Goal: Information Seeking & Learning: Learn about a topic

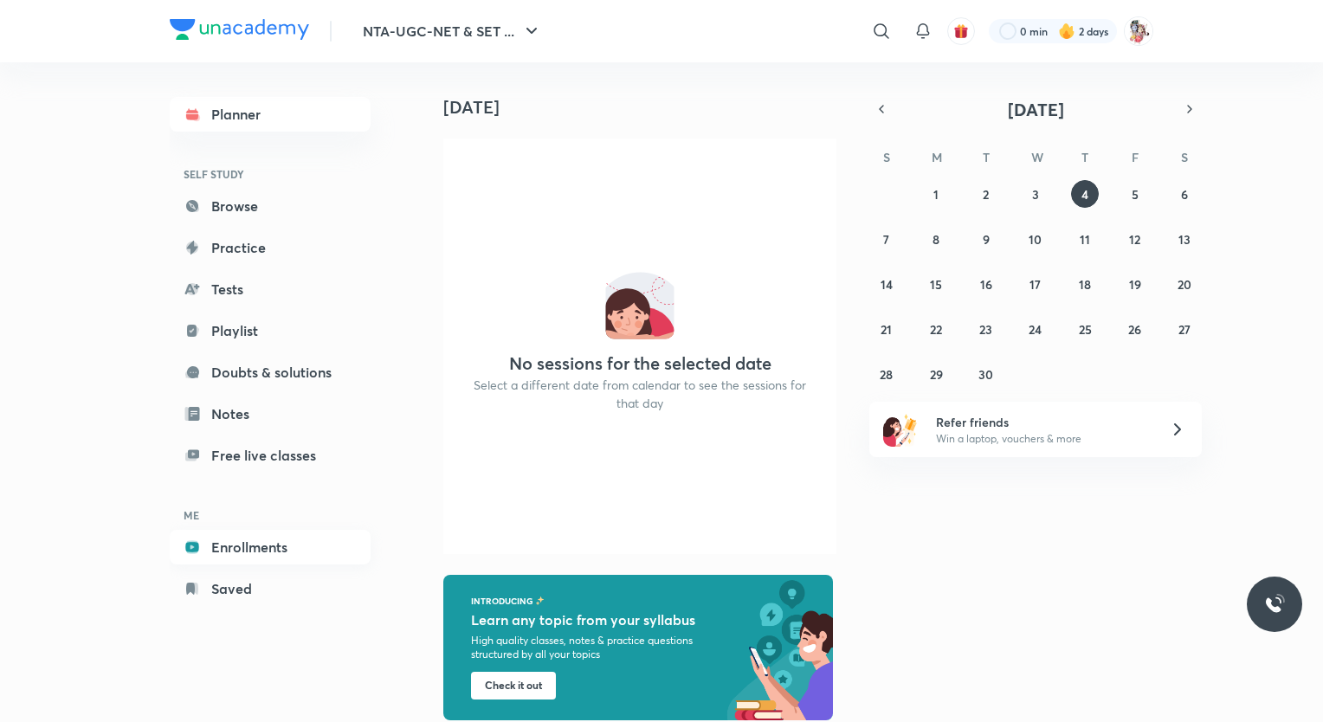
click at [242, 542] on link "Enrollments" at bounding box center [270, 547] width 201 height 35
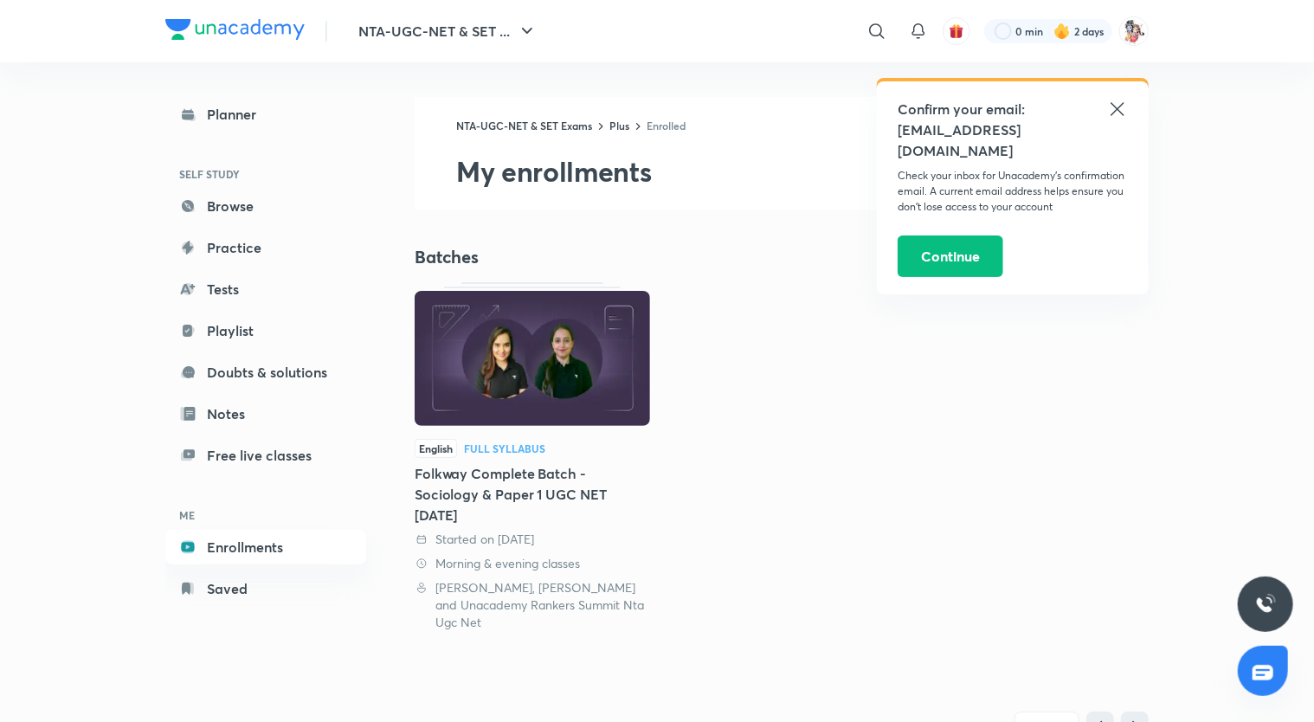
click at [498, 445] on div "Full Syllabus" at bounding box center [504, 448] width 81 height 10
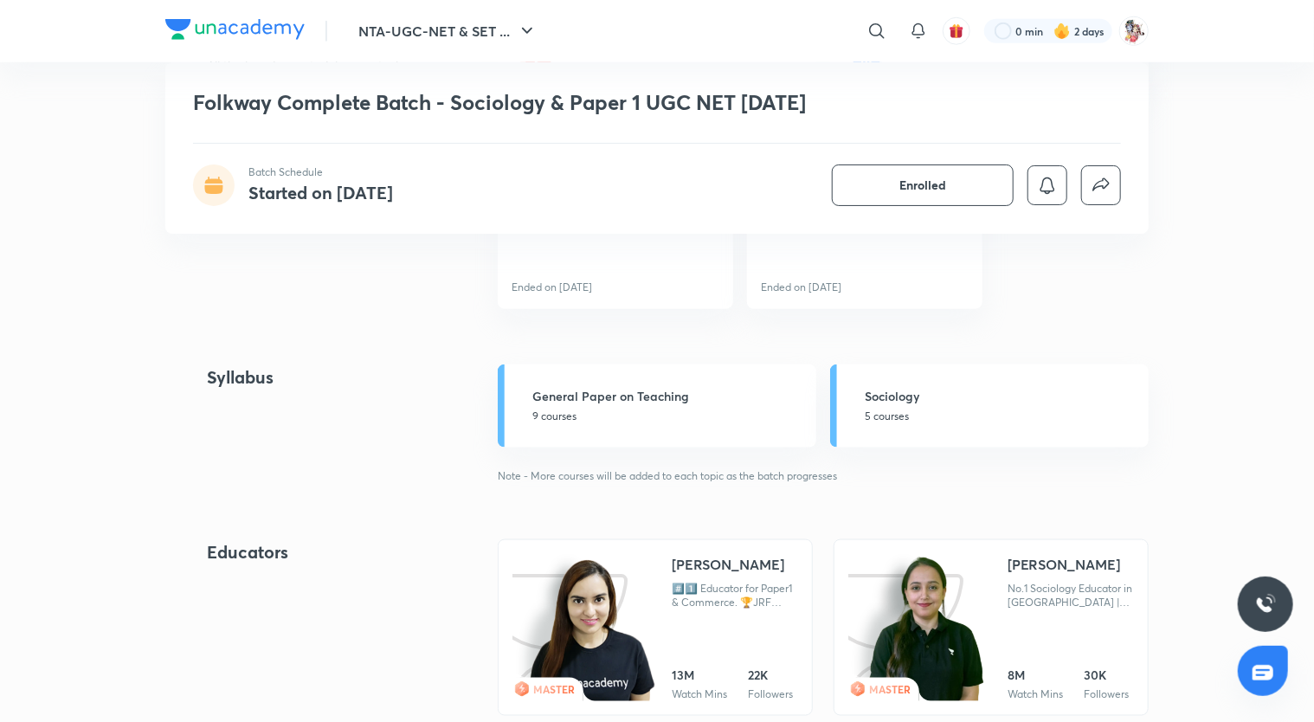
scroll to position [862, 0]
click at [916, 410] on p "5 courses" at bounding box center [1002, 417] width 274 height 16
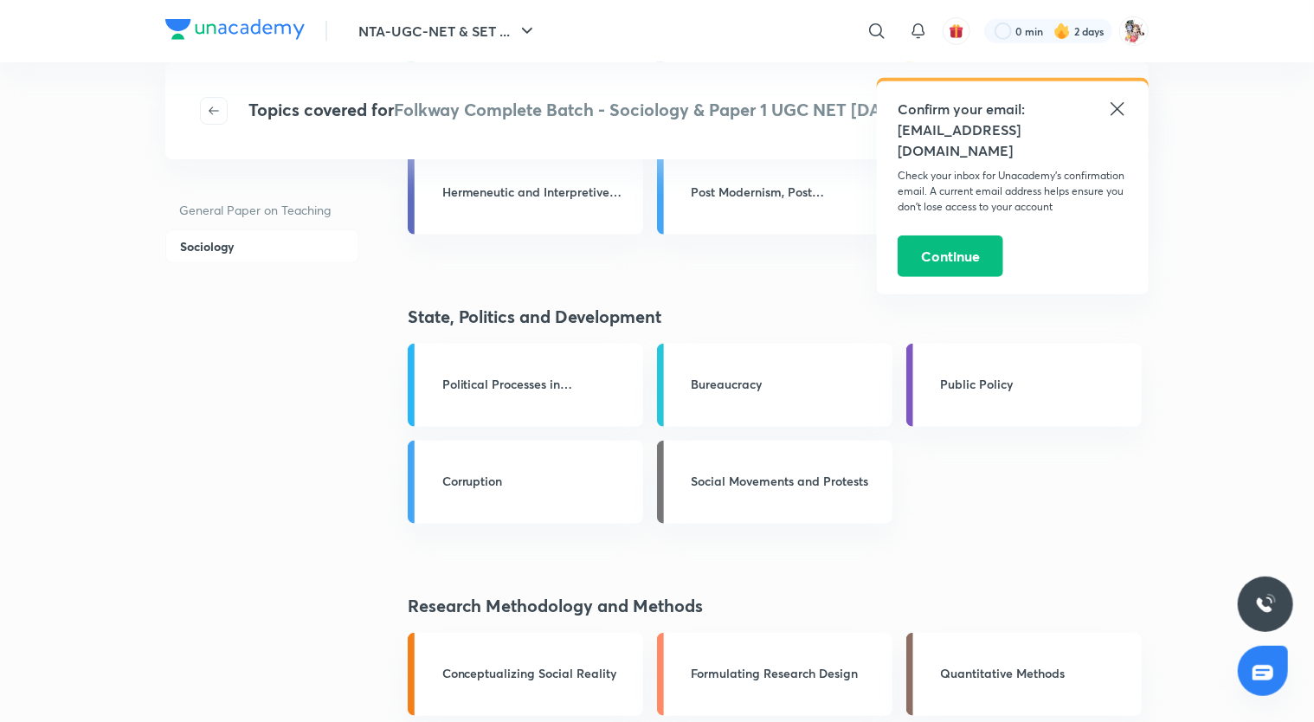
scroll to position [466, 0]
click at [531, 377] on h3 "Political Processes in [GEOGRAPHIC_DATA]" at bounding box center [537, 385] width 191 height 18
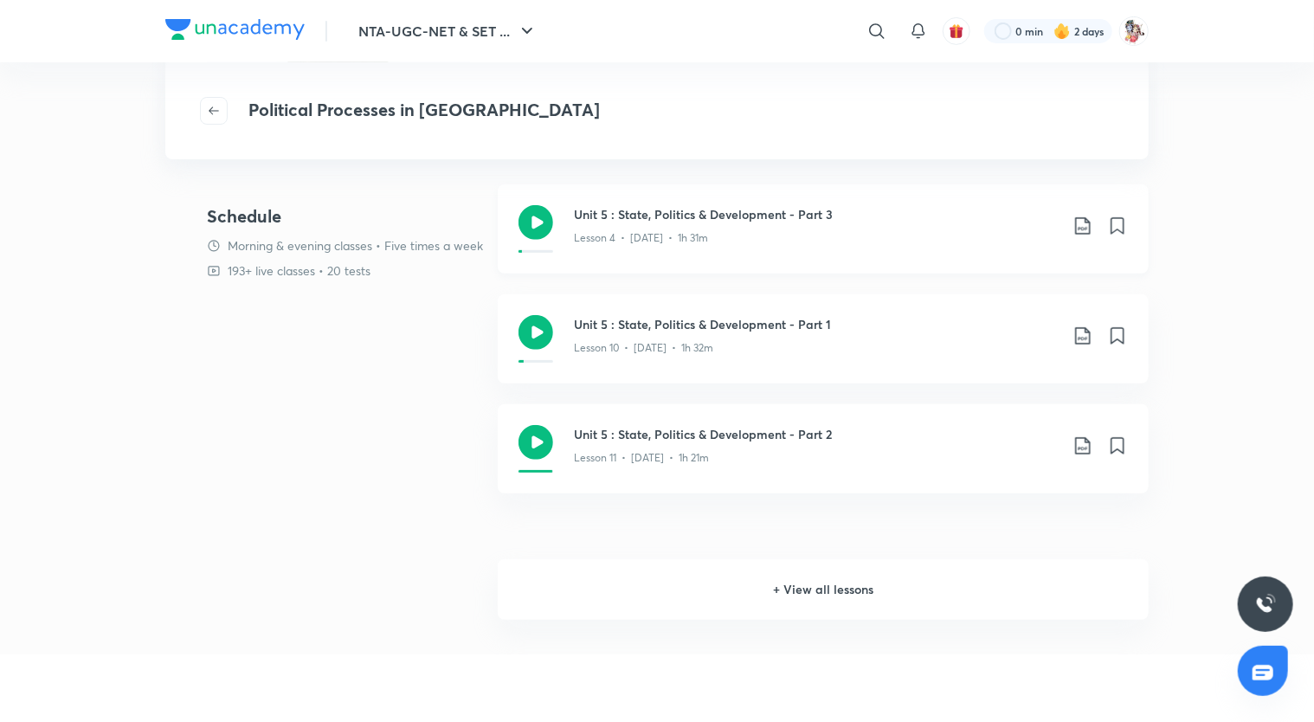
scroll to position [287, 0]
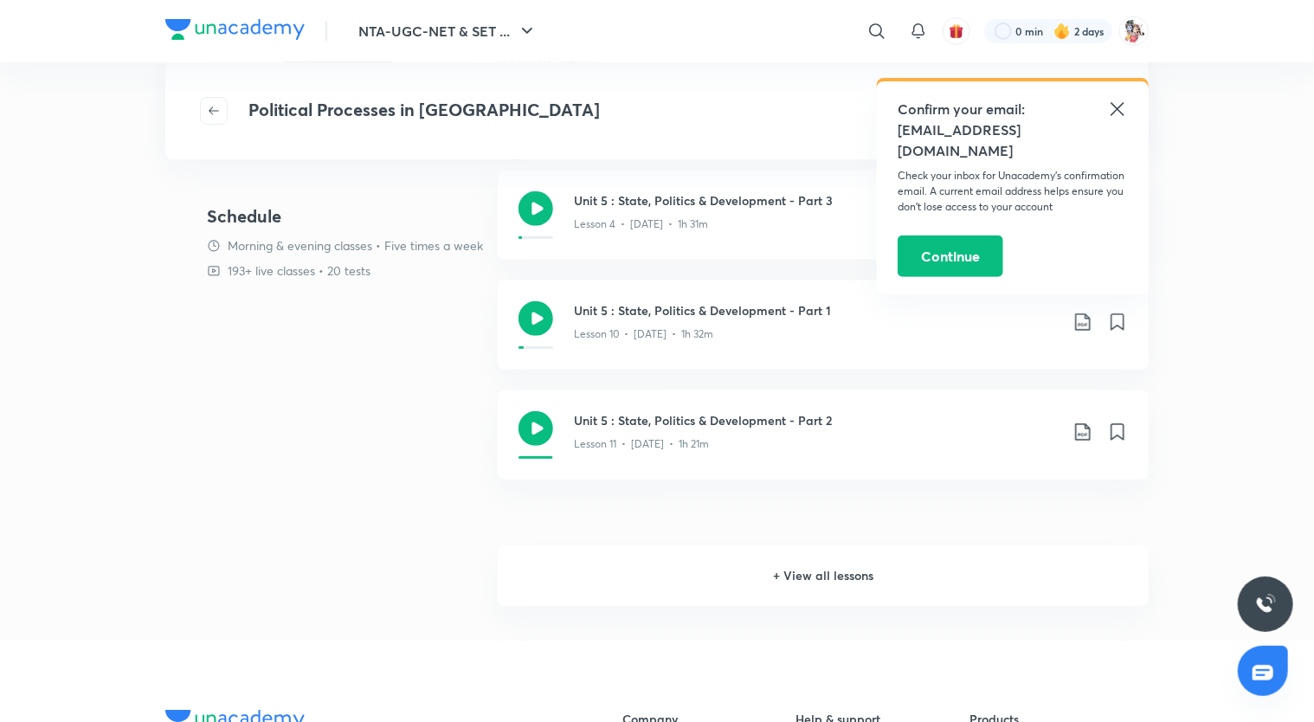
click at [820, 581] on h6 "+ View all lessons" at bounding box center [823, 576] width 651 height 61
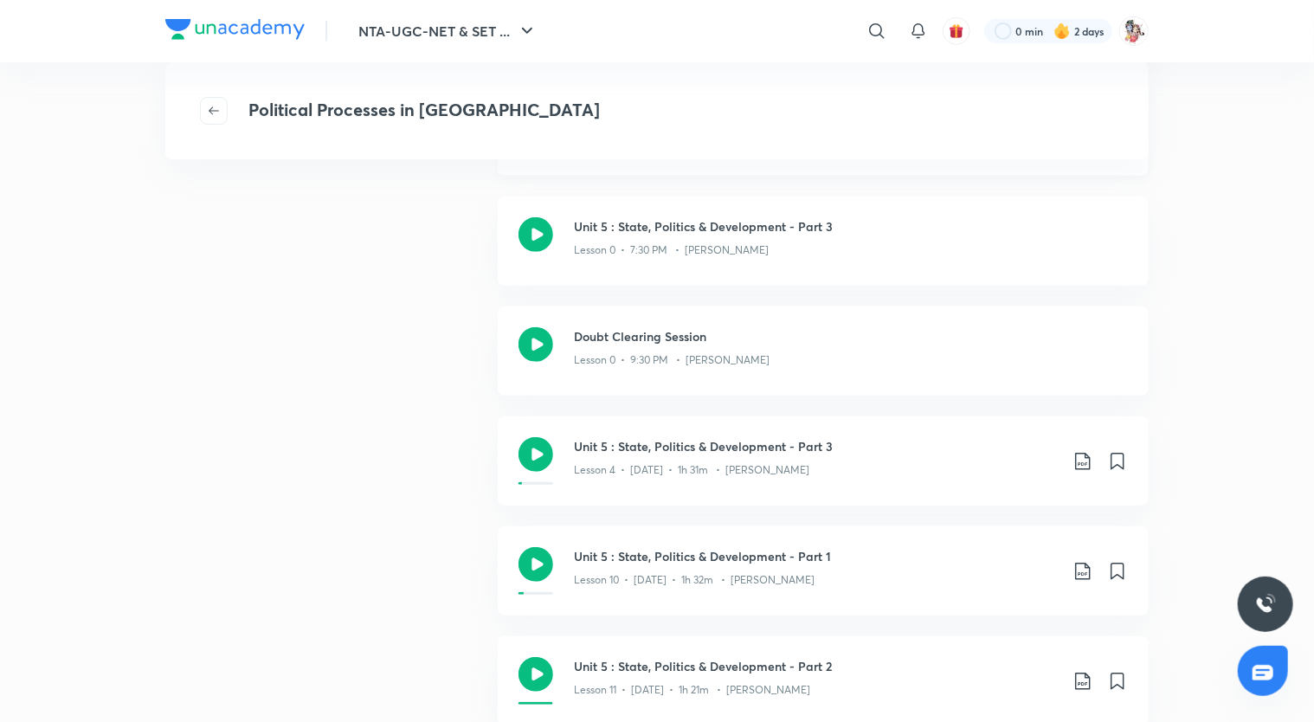
scroll to position [495, 0]
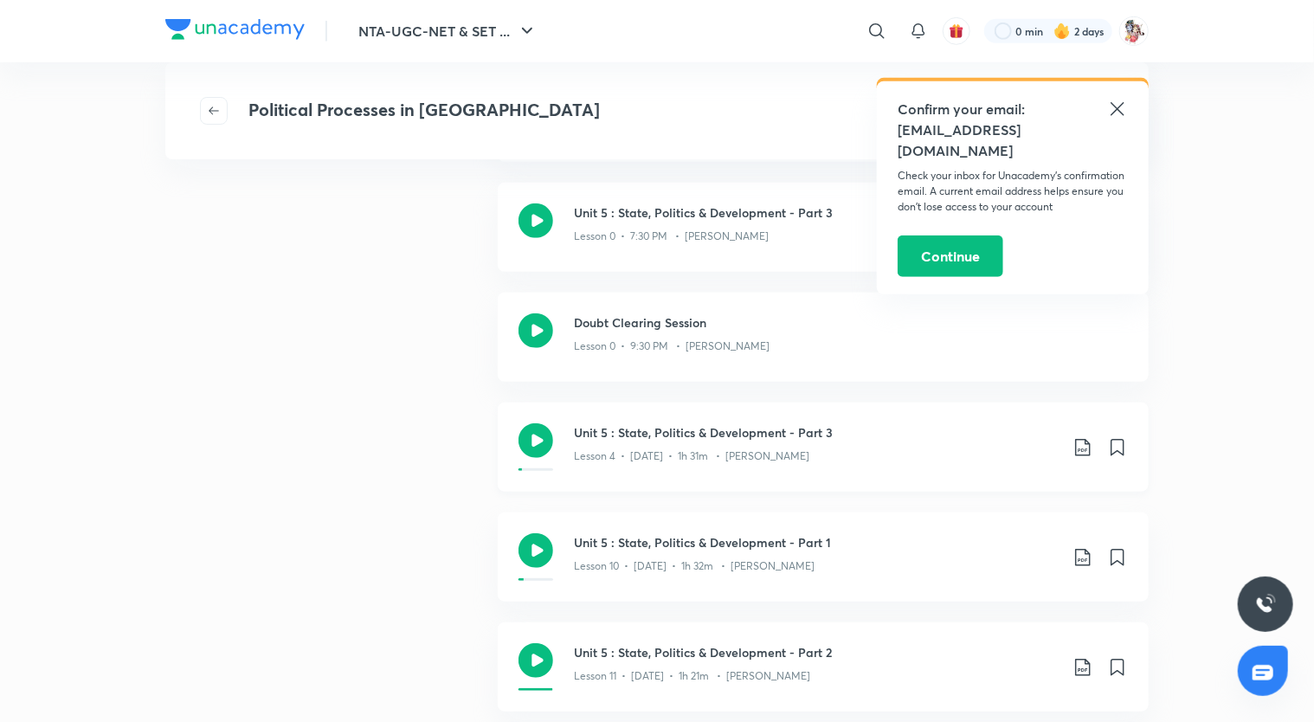
click at [714, 450] on p "Lesson 4 • [DATE] • 1h 31m • [PERSON_NAME]" at bounding box center [692, 457] width 236 height 16
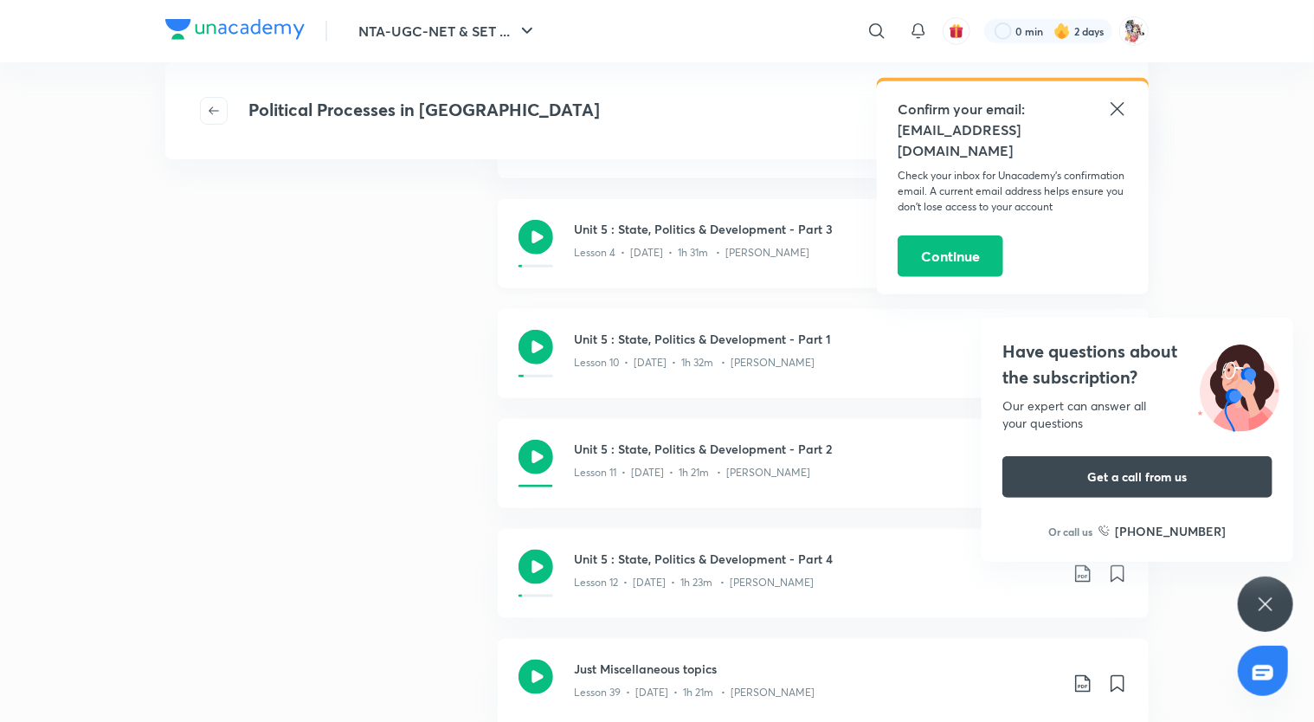
scroll to position [743, 0]
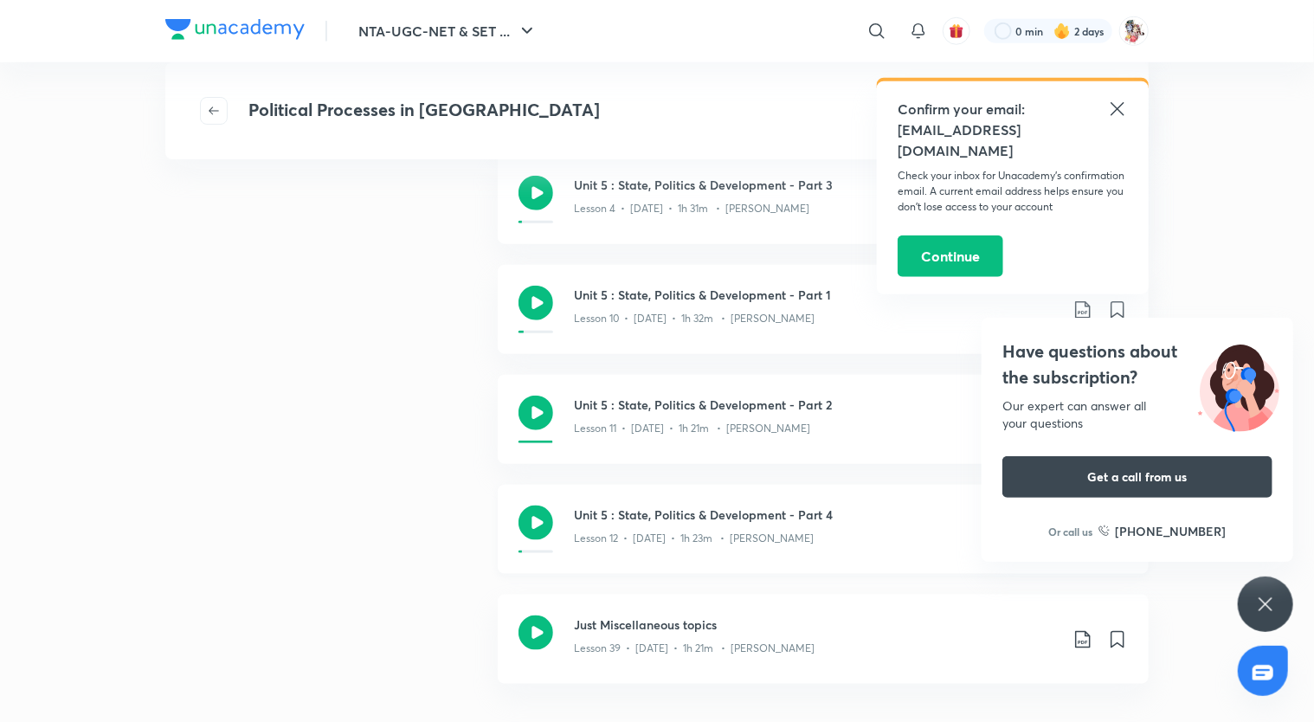
click at [623, 532] on p "Lesson 12 • [DATE] • 1h 23m • [PERSON_NAME]" at bounding box center [694, 539] width 240 height 16
